Goal: Task Accomplishment & Management: Manage account settings

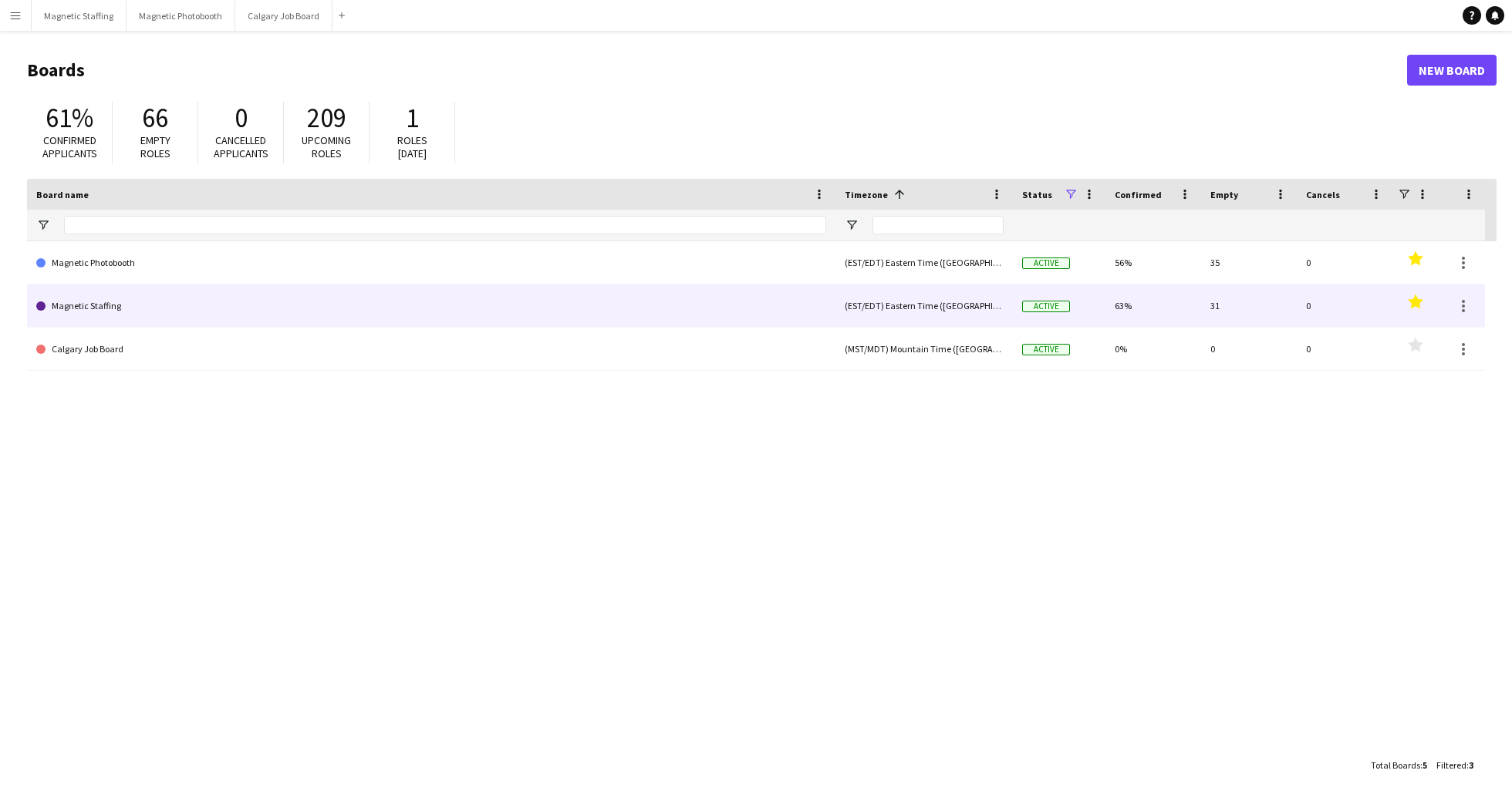
click at [324, 306] on link "Magnetic Staffing" at bounding box center [431, 306] width 790 height 43
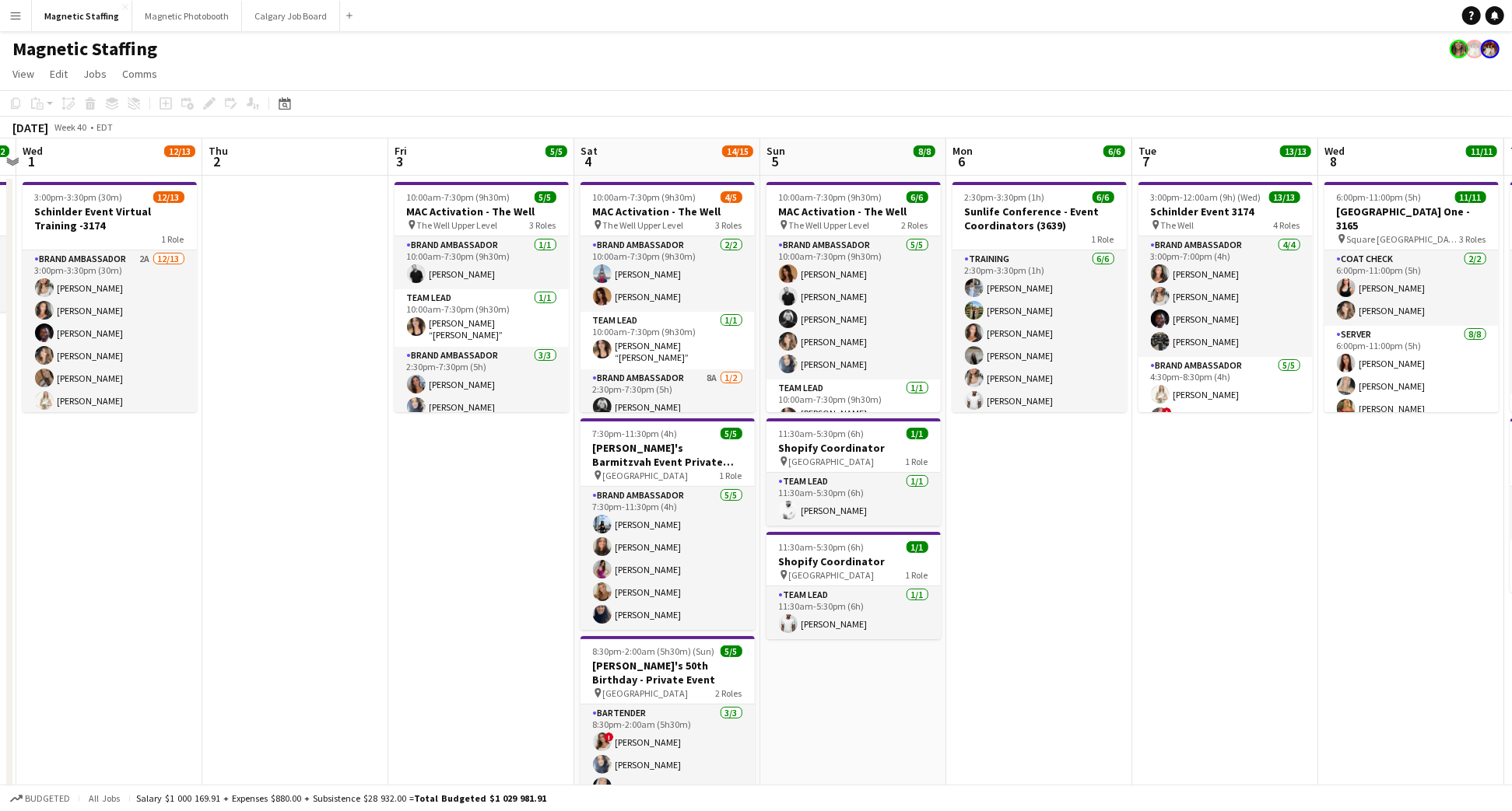
scroll to position [331, 0]
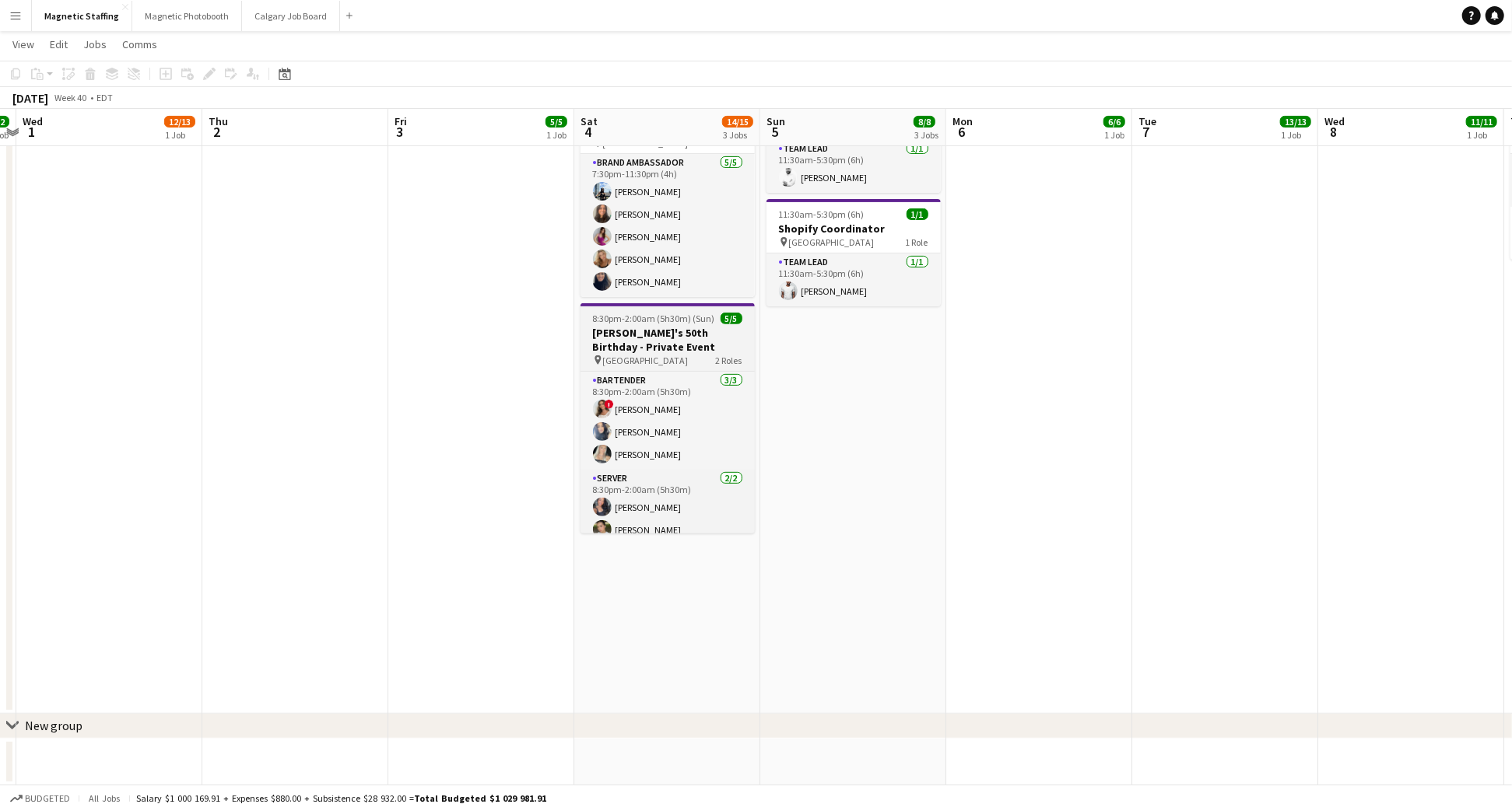
click at [671, 335] on h3 "Jesse's 50th Birthday - Private Event" at bounding box center [667, 340] width 174 height 28
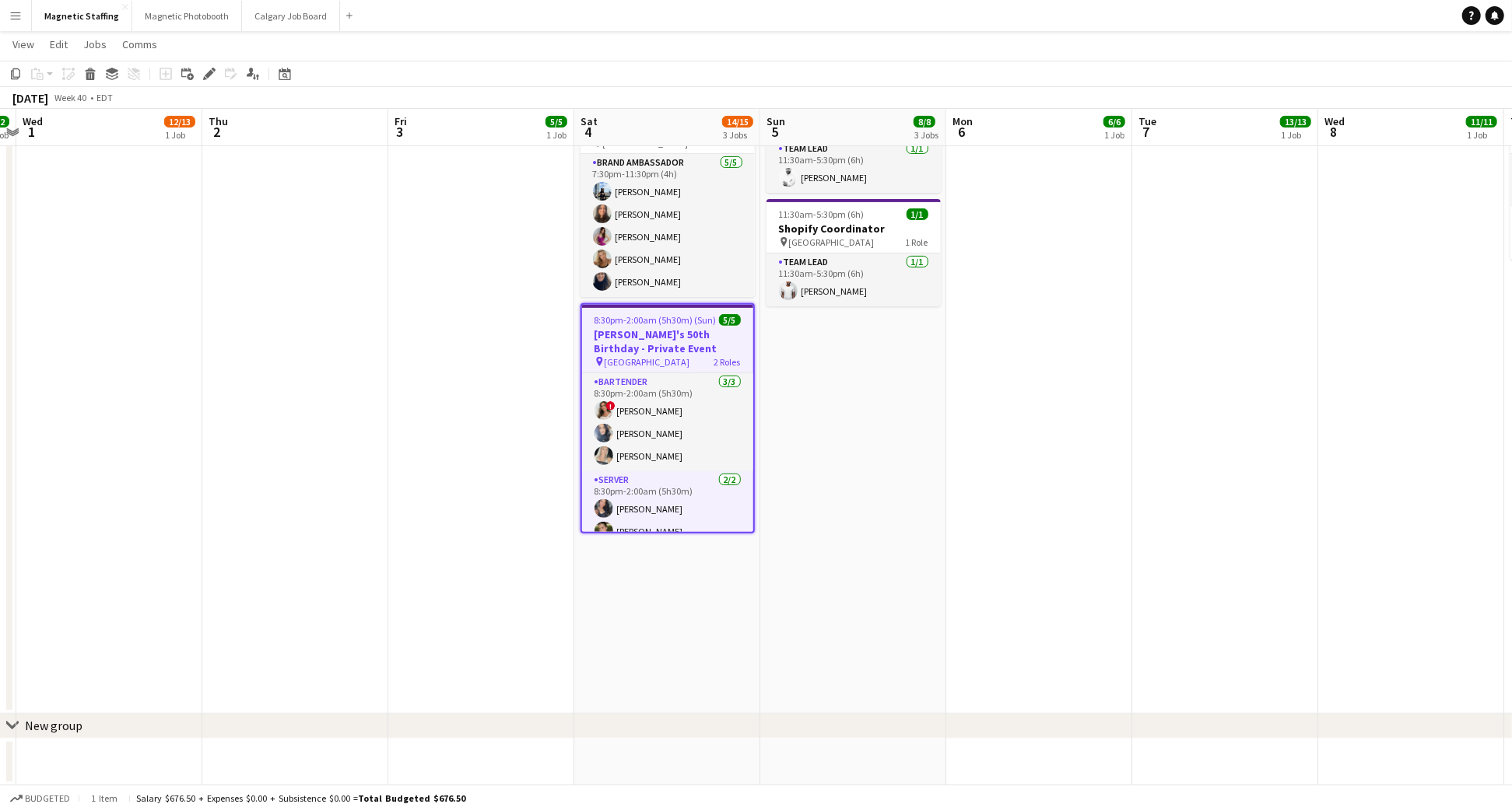
click at [656, 321] on span "8:30pm-2:00am (5h30m) (Sun)" at bounding box center [655, 320] width 122 height 11
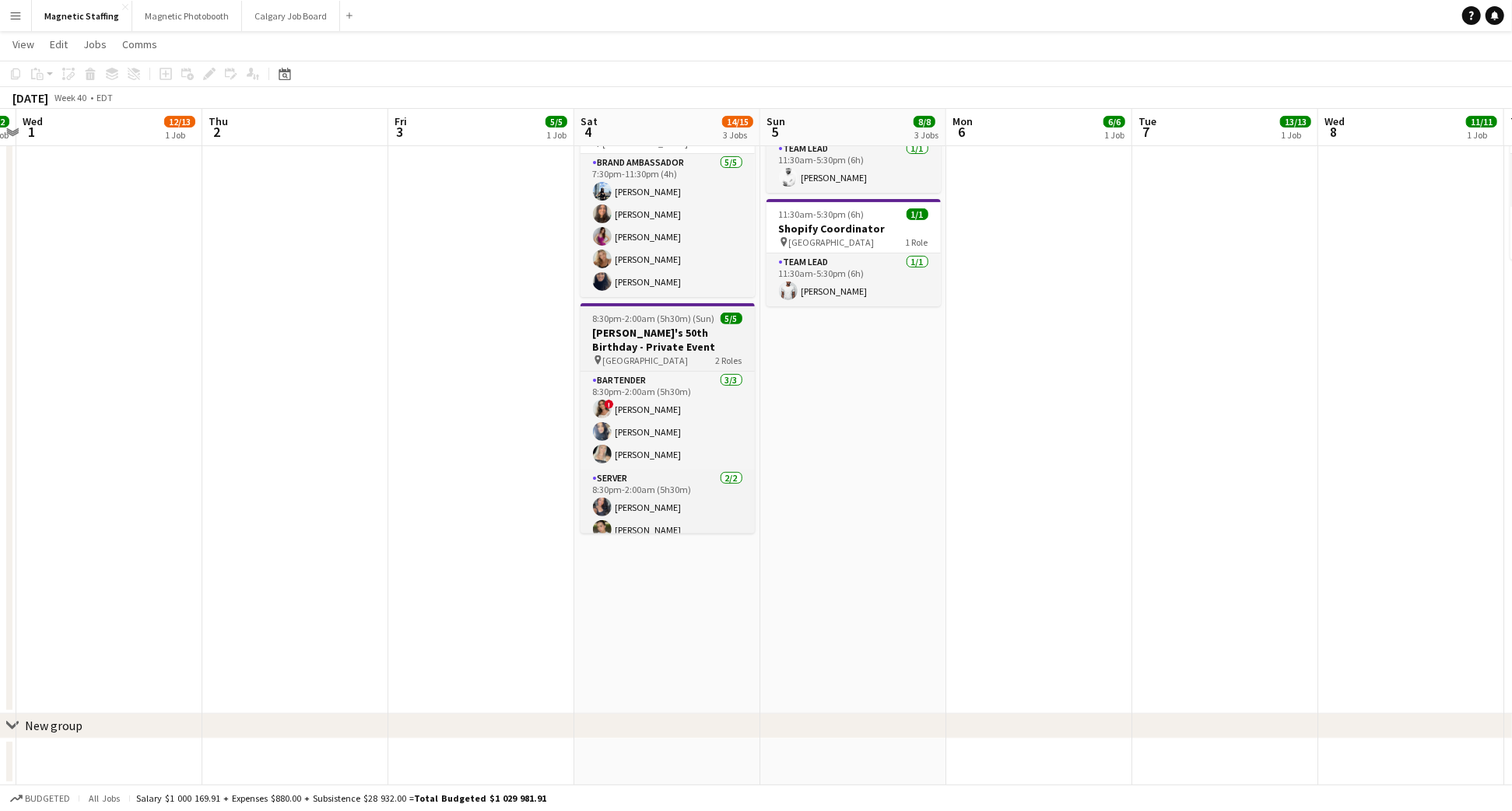
click at [656, 321] on span "8:30pm-2:00am (5h30m) (Sun)" at bounding box center [653, 319] width 122 height 11
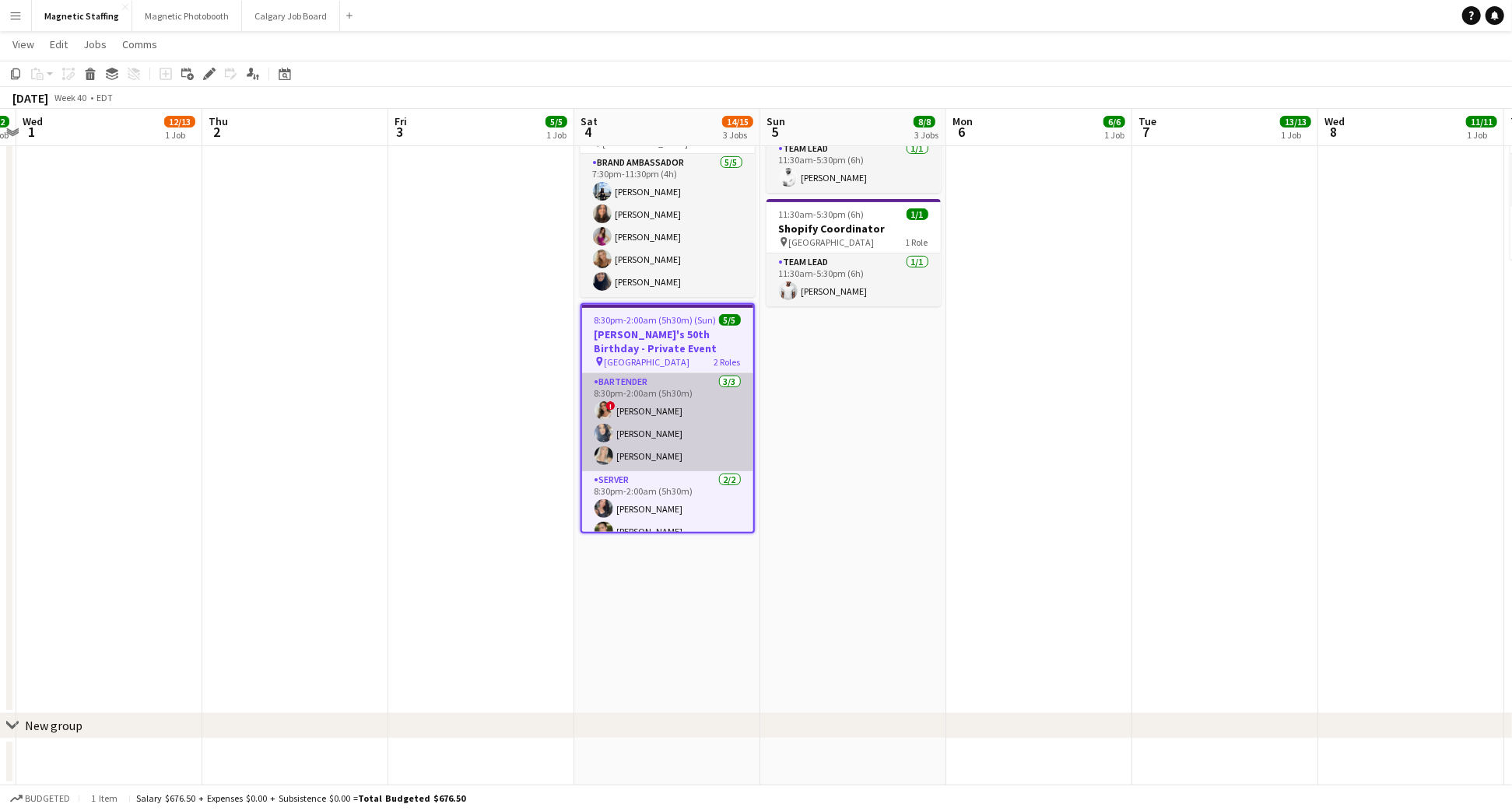
click at [651, 406] on app-card-role "Bartender 3/3 8:30pm-2:00am (5h30m) ! Emily Vandongen Malin Keo Maija Dekoker" at bounding box center [667, 422] width 171 height 98
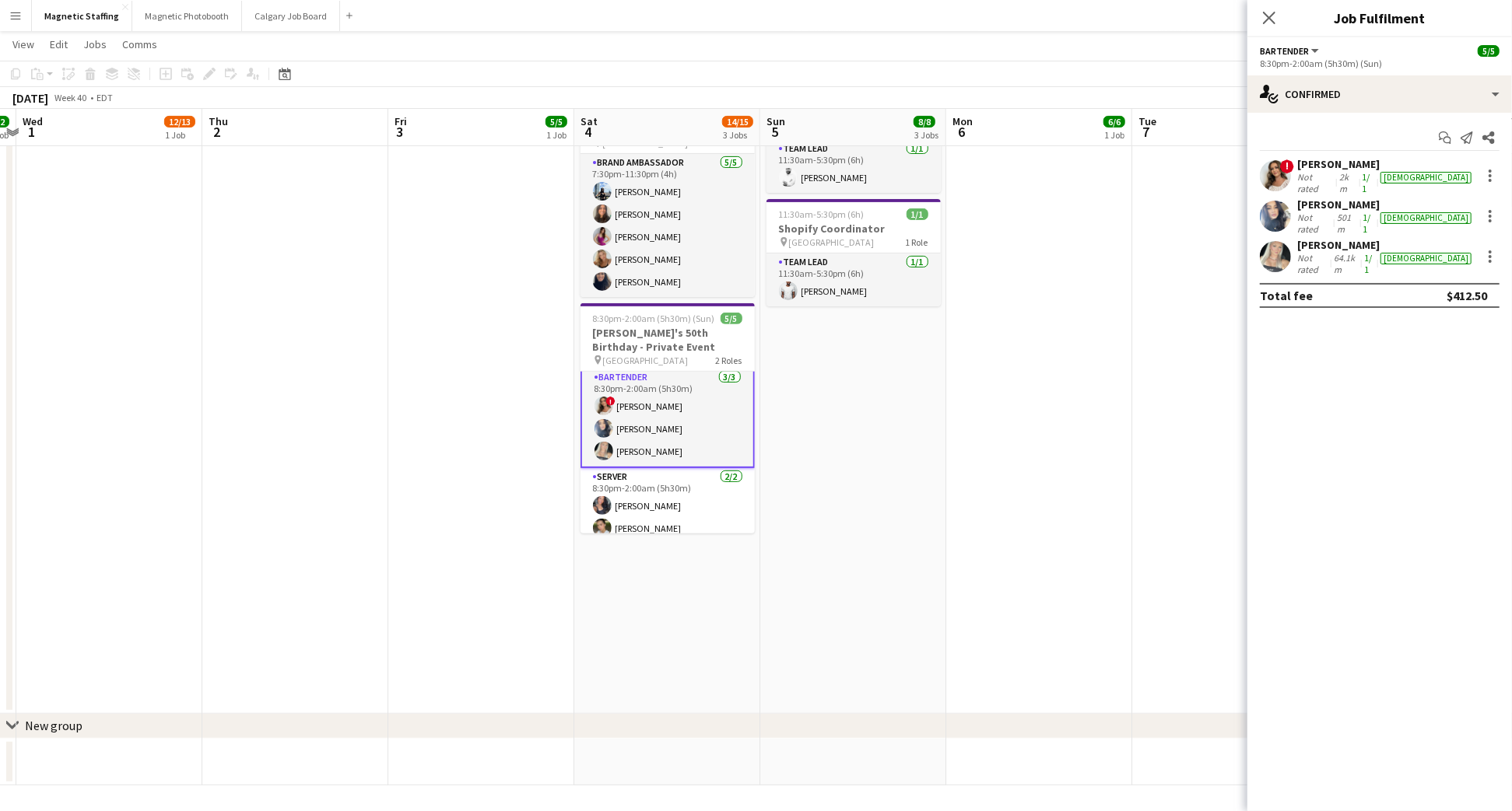
scroll to position [13, 0]
click at [665, 482] on app-card-role "Server 2/2 8:30pm-2:00am (5h30m) Richelle Acdal Mia Truong" at bounding box center [667, 497] width 174 height 75
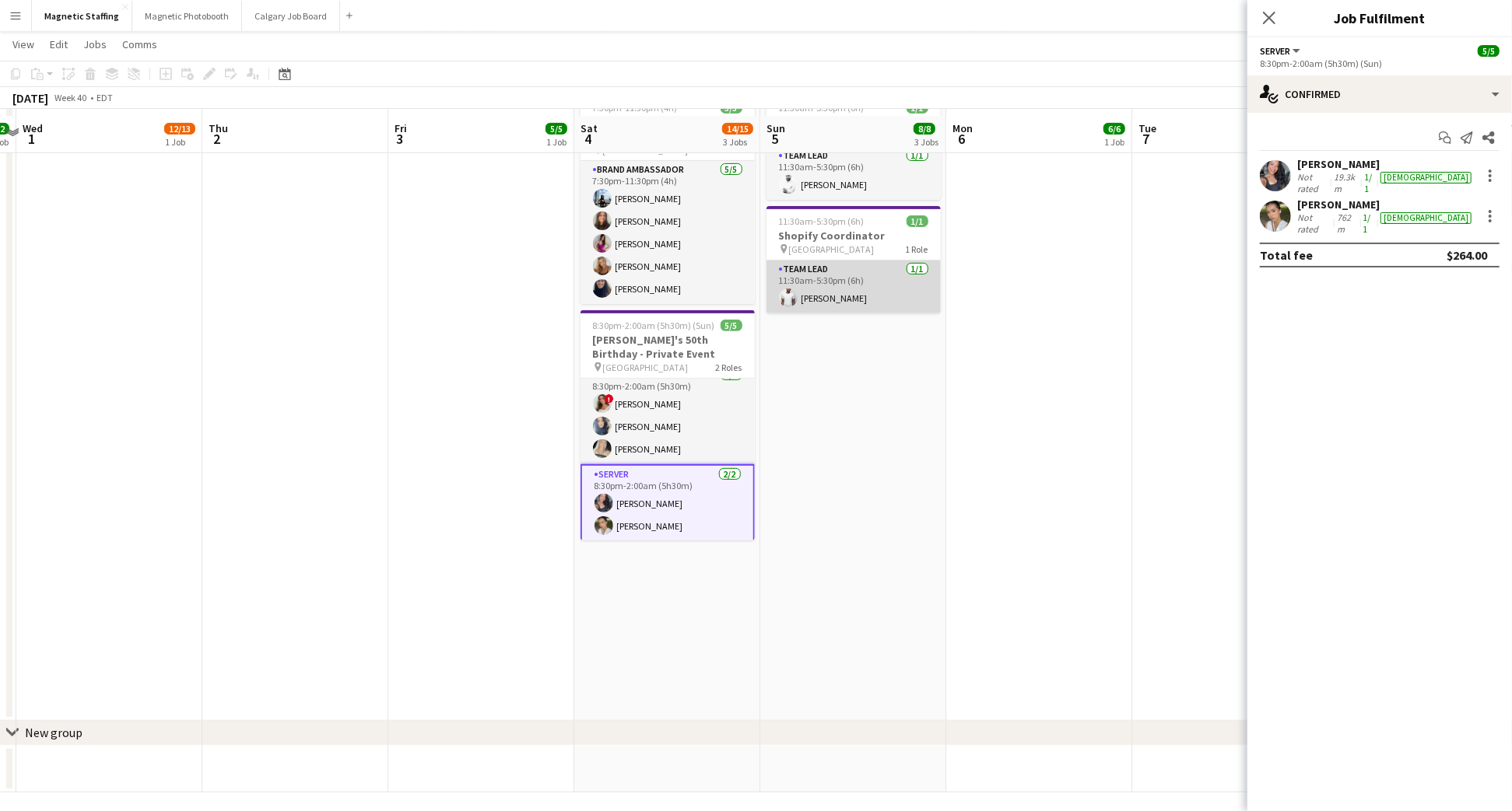
scroll to position [0, 0]
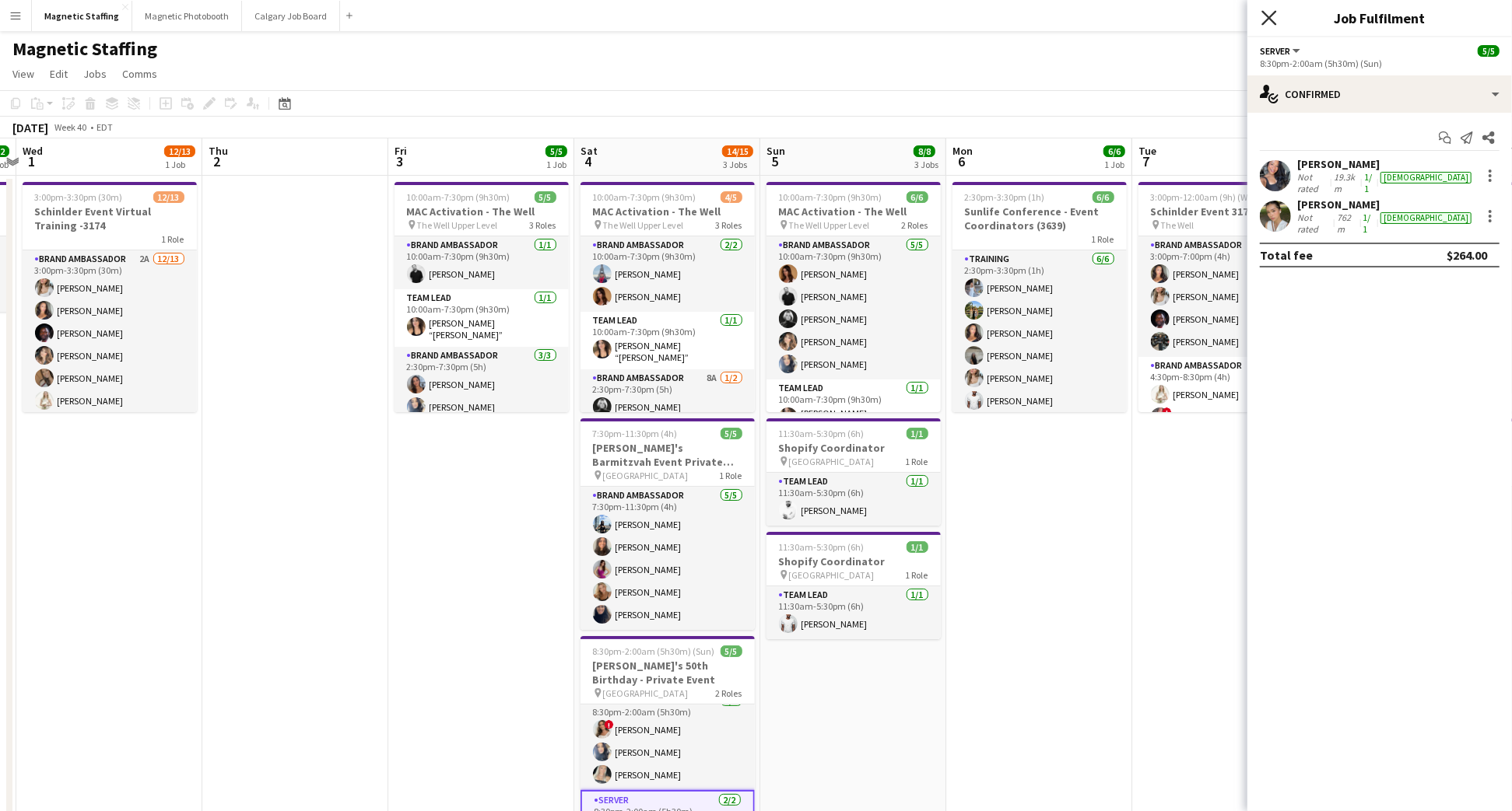
click at [1269, 14] on icon "Close pop-in" at bounding box center [1269, 18] width 15 height 15
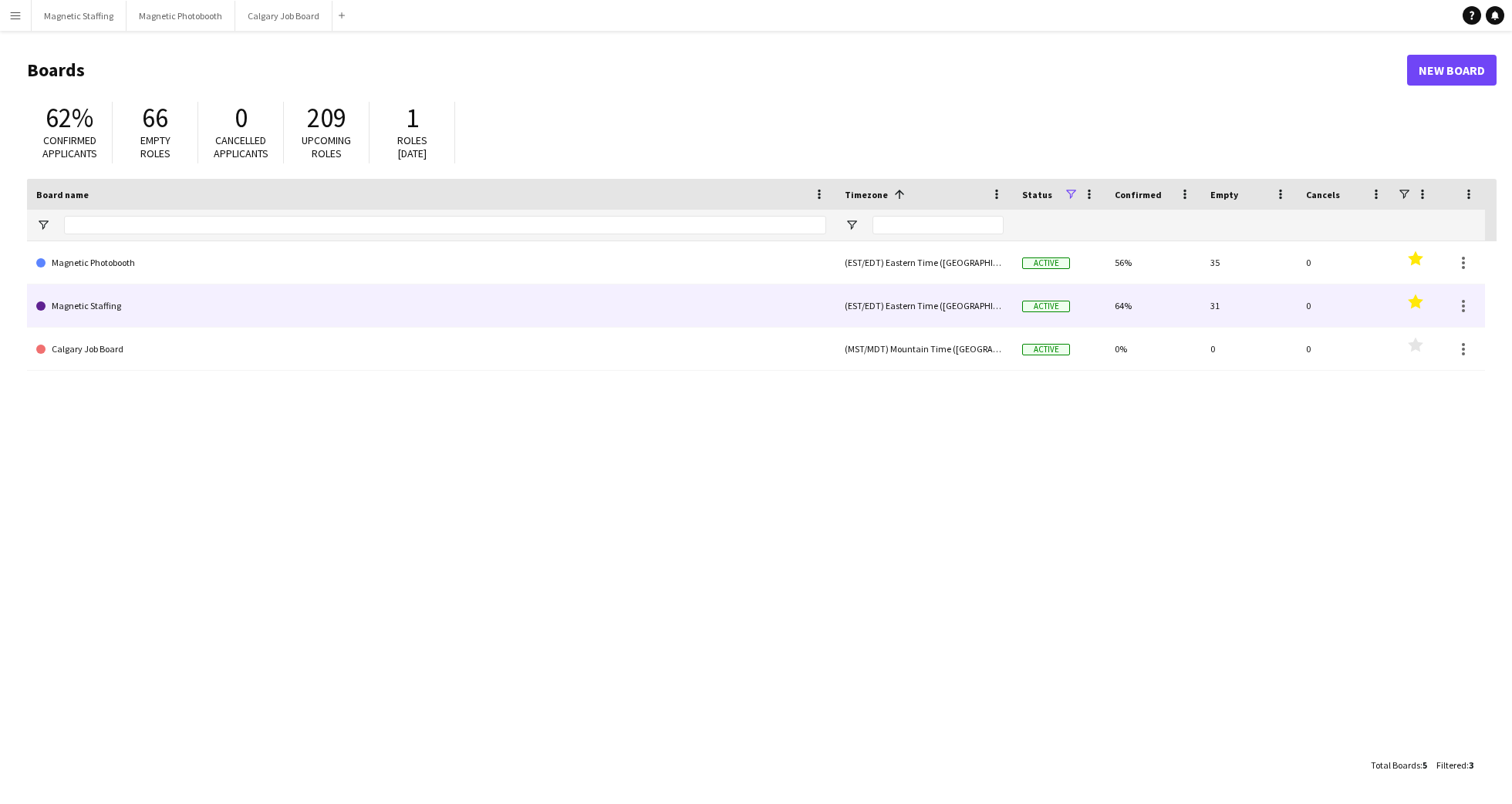
click at [270, 297] on link "Magnetic Staffing" at bounding box center [431, 306] width 790 height 43
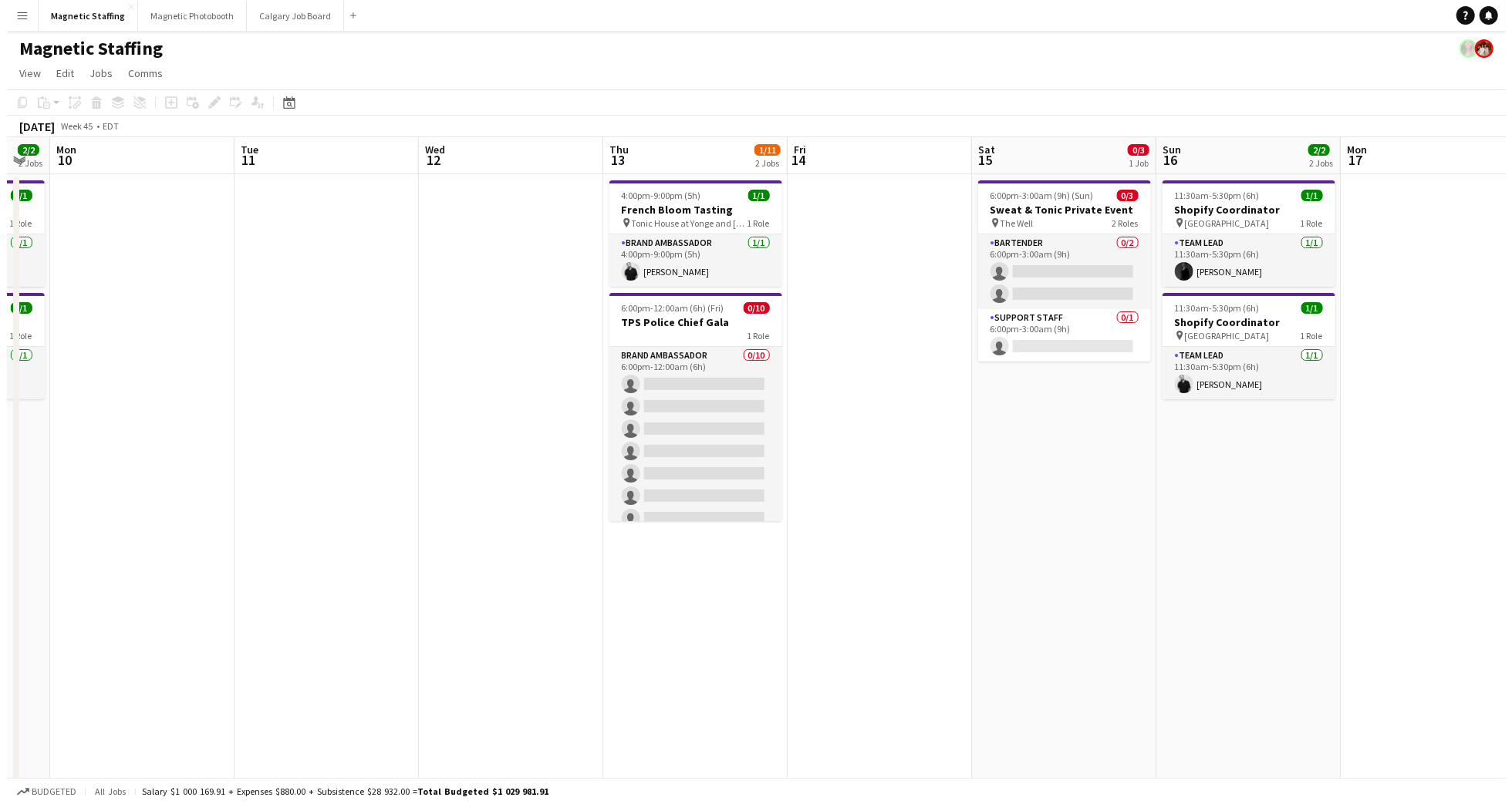
scroll to position [0, 696]
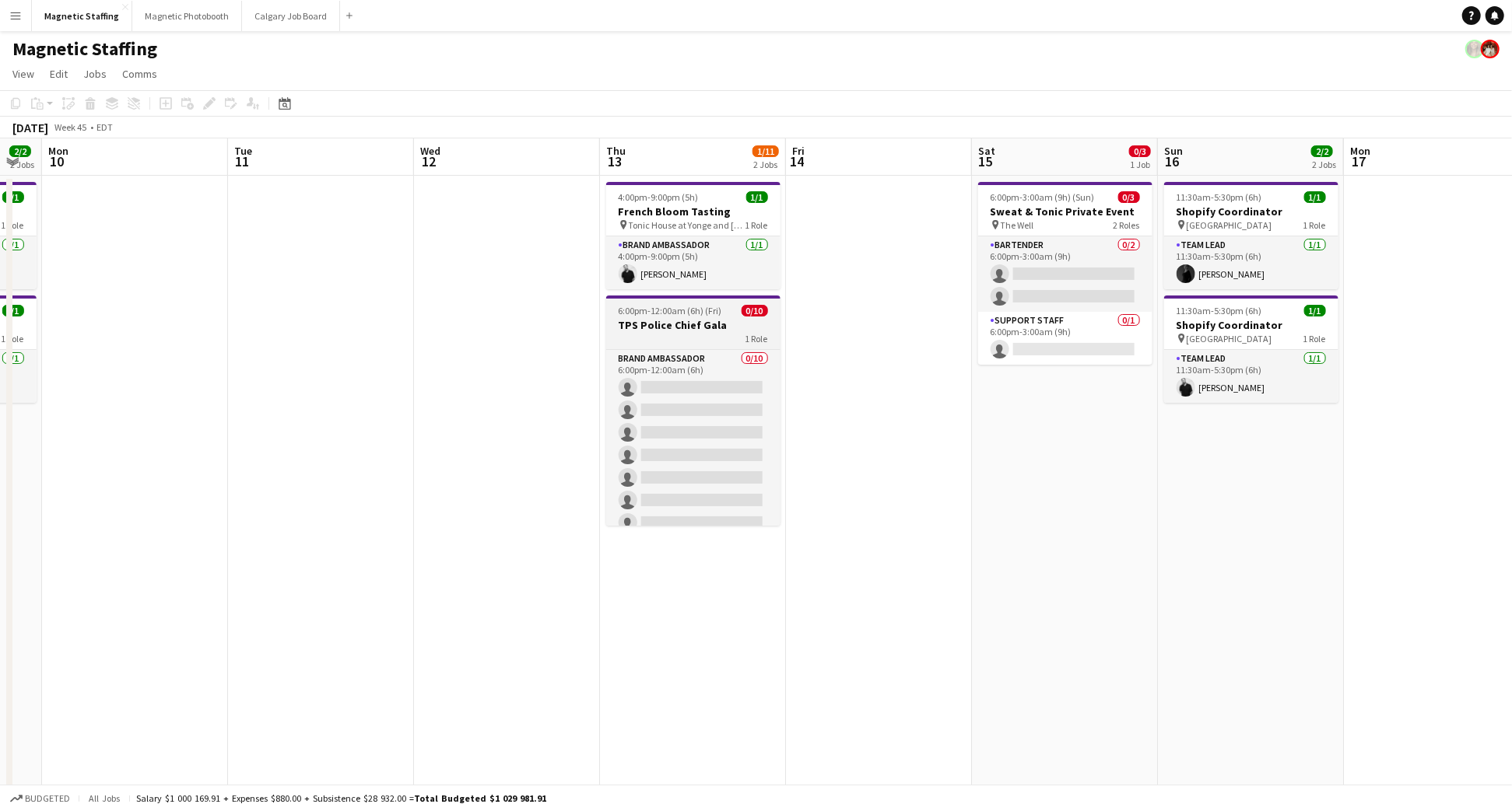
click at [664, 321] on h3 "TPS Police Chief Gala" at bounding box center [692, 324] width 174 height 14
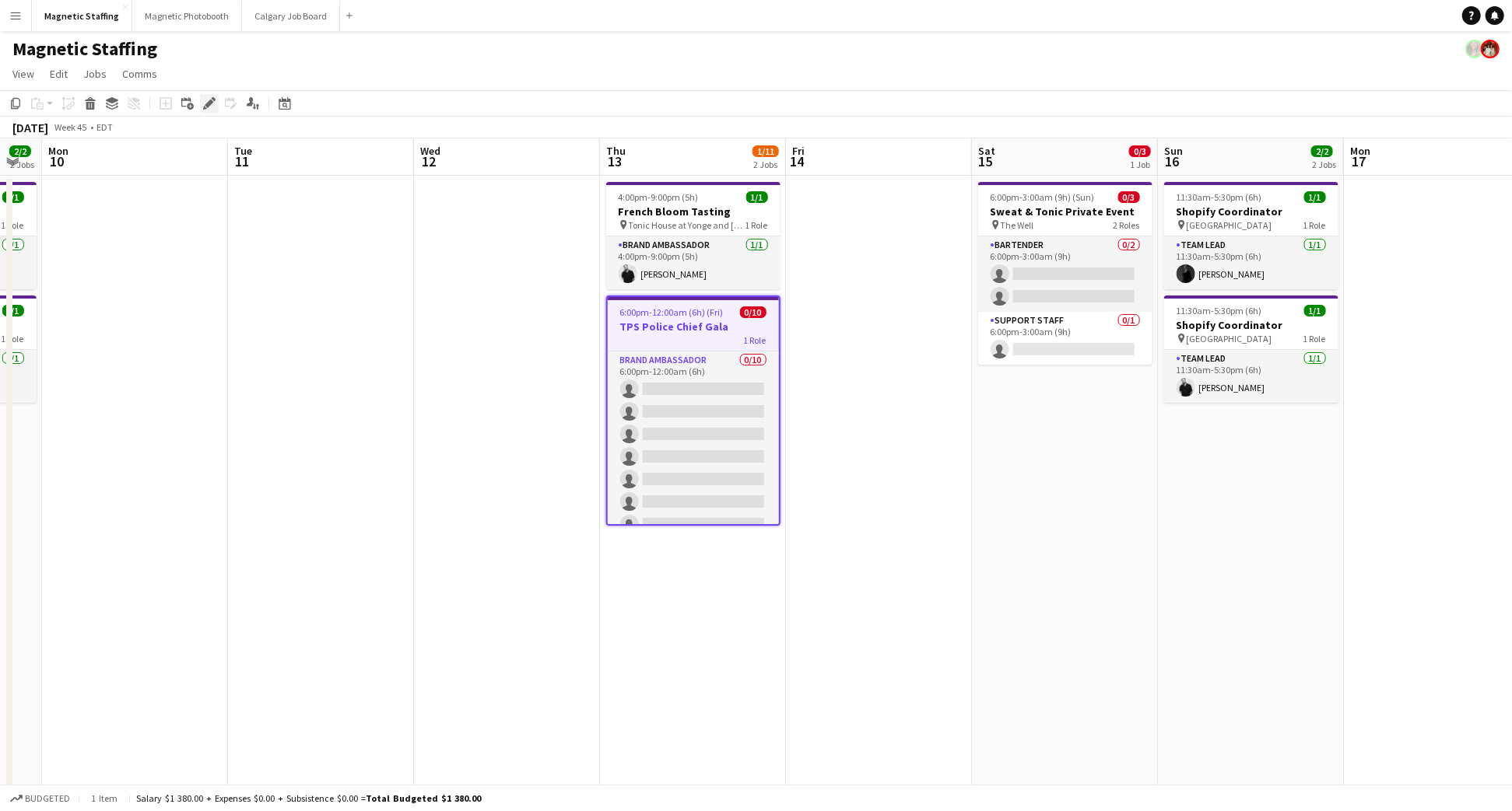
click at [208, 102] on icon at bounding box center [208, 104] width 8 height 8
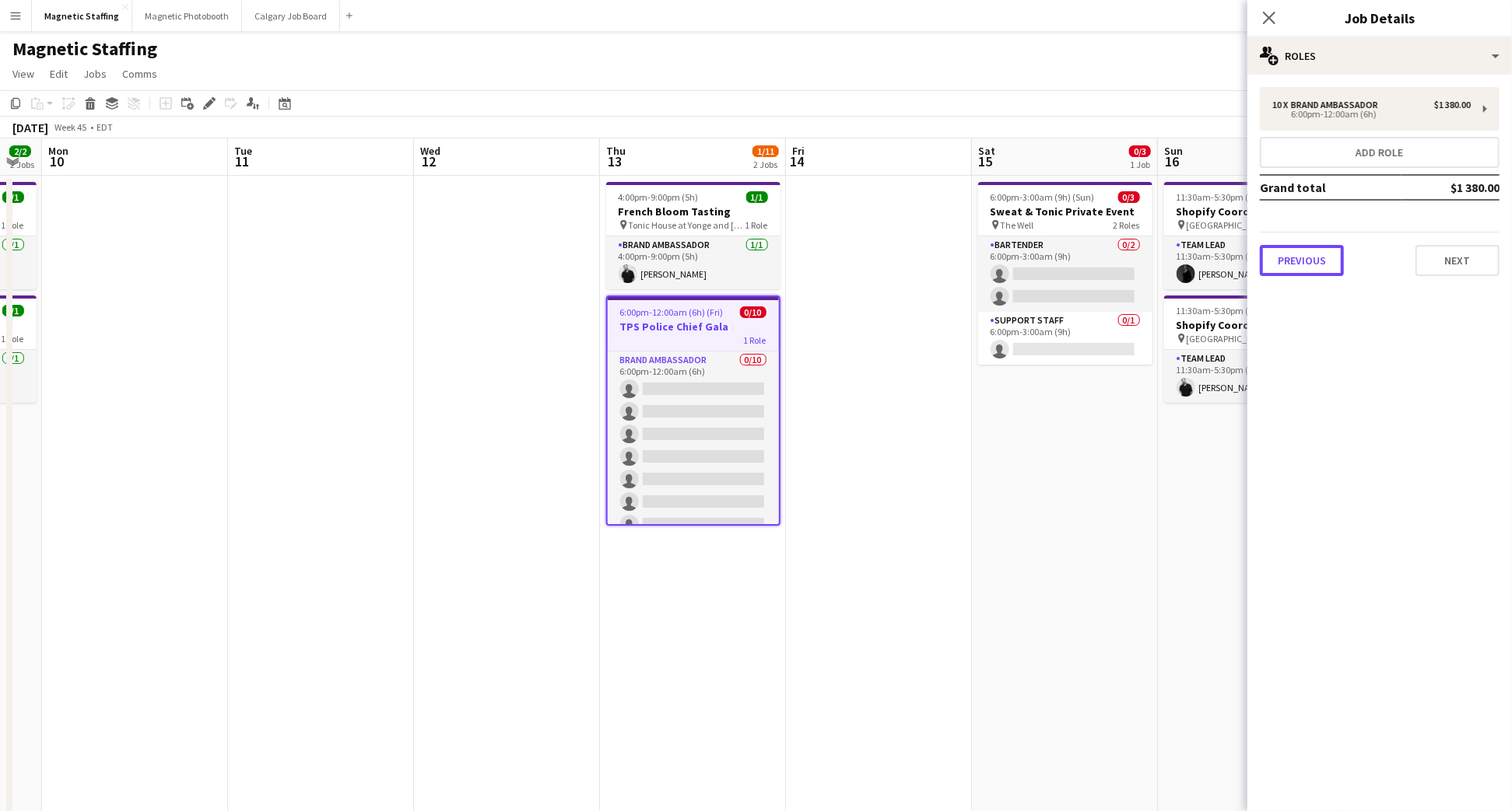
click at [1286, 257] on button "Previous" at bounding box center [1301, 260] width 84 height 31
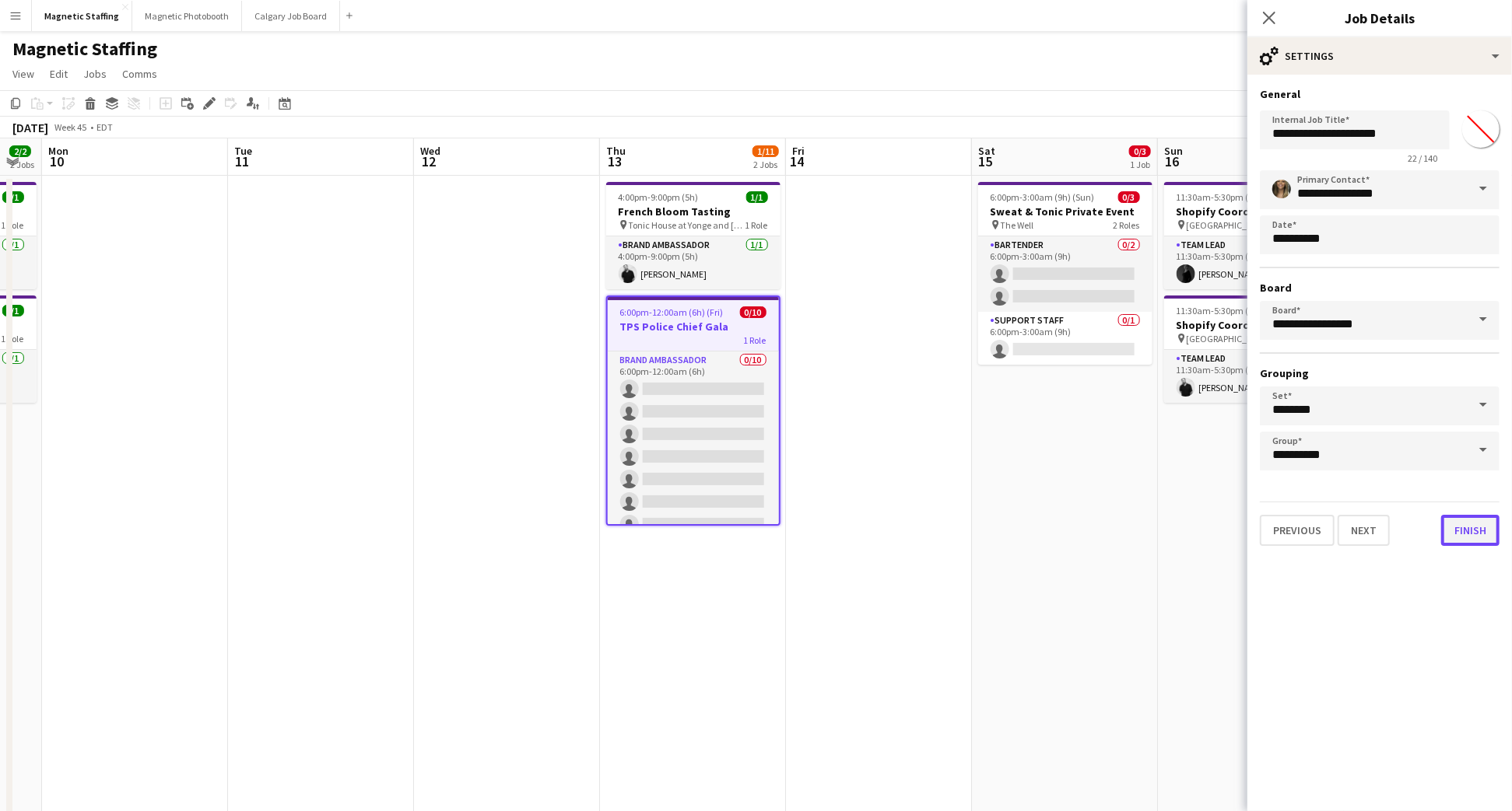
drag, startPoint x: 1495, startPoint y: 517, endPoint x: 1482, endPoint y: 528, distance: 17.0
click at [1487, 524] on button "Finish" at bounding box center [1470, 530] width 58 height 31
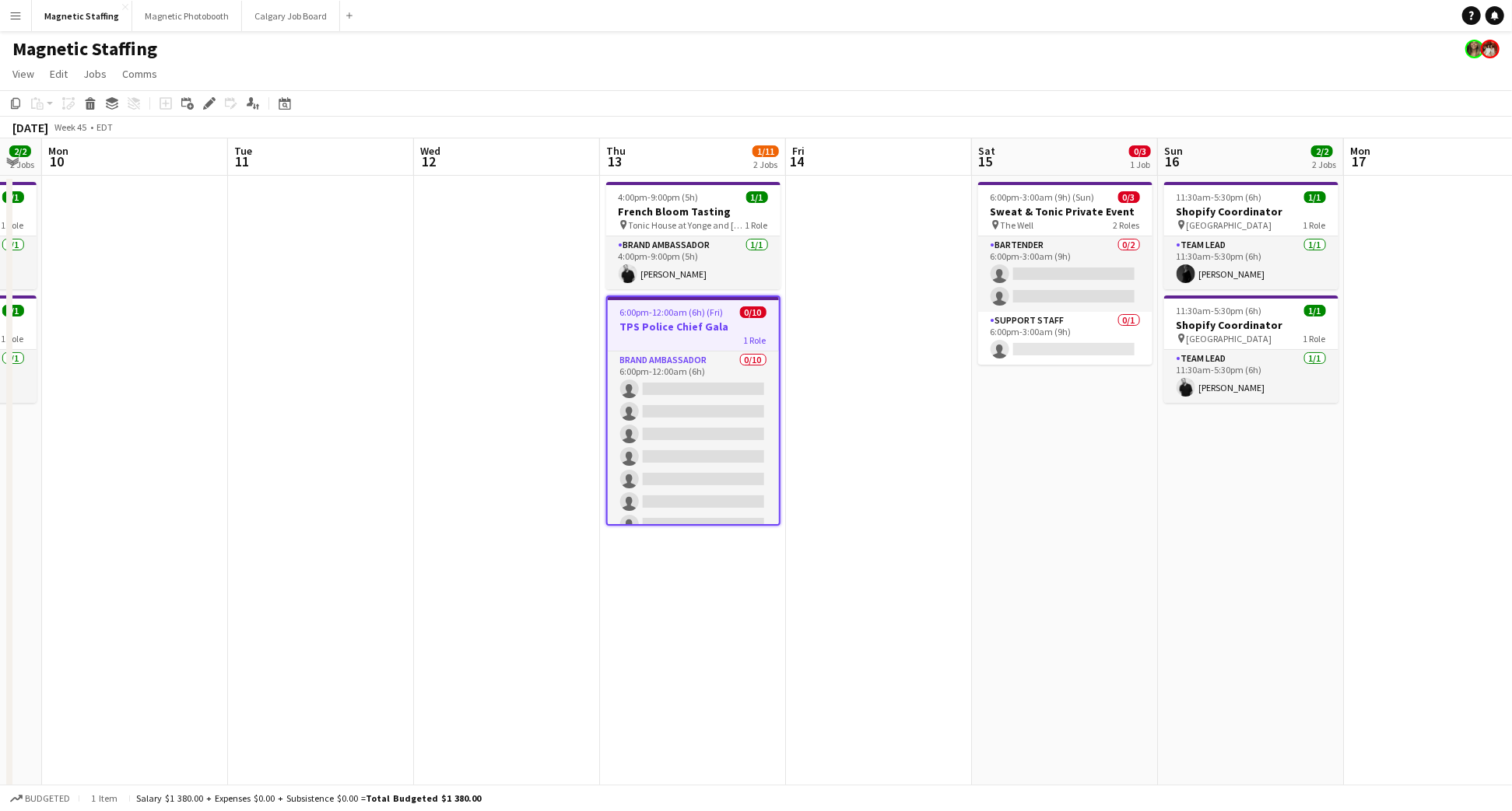
click at [18, 17] on app-icon "Menu" at bounding box center [15, 15] width 12 height 12
